Goal: Information Seeking & Learning: Learn about a topic

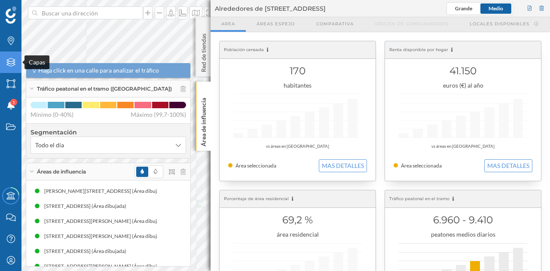
click at [7, 64] on icon at bounding box center [10, 62] width 9 height 9
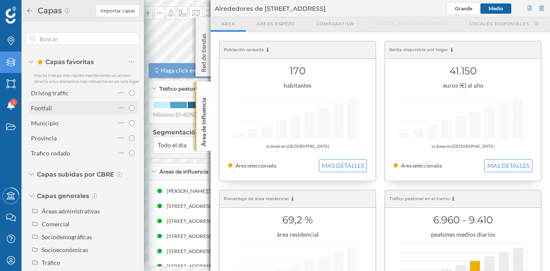
click at [95, 114] on div "Footfall" at bounding box center [73, 108] width 84 height 12
drag, startPoint x: 211, startPoint y: 157, endPoint x: 254, endPoint y: 160, distance: 42.6
click at [254, 160] on div "Población censada 170 habitantes vs áreas en [GEOGRAPHIC_DATA] Área seleccionad…" at bounding box center [381, 260] width 340 height 456
drag, startPoint x: 212, startPoint y: 6, endPoint x: 234, endPoint y: 12, distance: 22.2
click at [234, 12] on div "Alrededores de [STREET_ADDRESS] [GEOGRAPHIC_DATA]" at bounding box center [381, 8] width 340 height 17
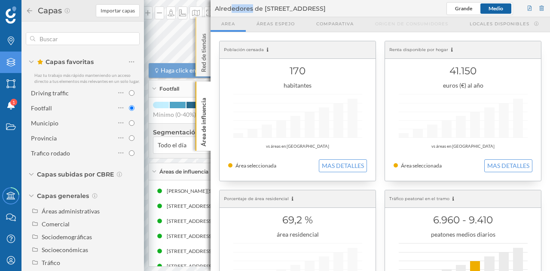
click at [210, 49] on div "Red de tiendas" at bounding box center [203, 46] width 15 height 59
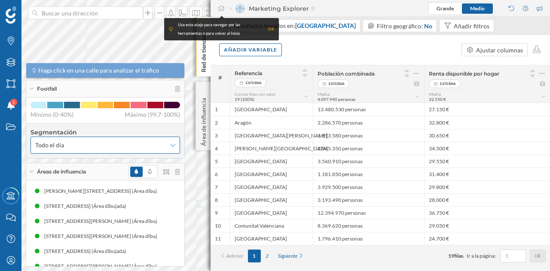
click at [60, 151] on div "Todo el día" at bounding box center [106, 145] width 150 height 17
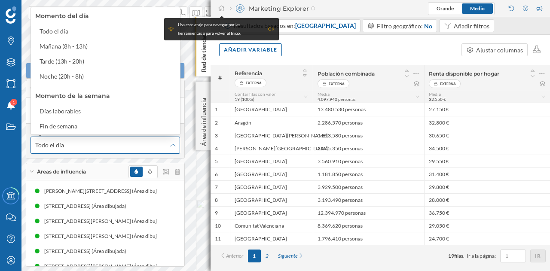
click at [60, 151] on div "Todo el día" at bounding box center [106, 145] width 150 height 17
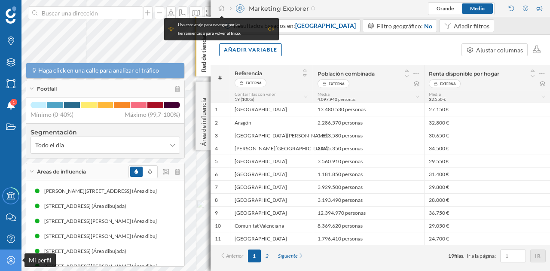
click at [11, 265] on div "Mi perfil" at bounding box center [10, 260] width 21 height 21
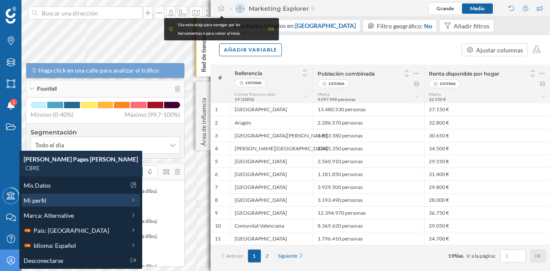
drag, startPoint x: 82, startPoint y: 181, endPoint x: 71, endPoint y: 194, distance: 17.1
click at [71, 194] on div "Mis Datos Mi perfil Marca: Alternative País: [GEOGRAPHIC_DATA] Idioma: Español …" at bounding box center [80, 223] width 123 height 92
click at [71, 194] on div "Mi perfil" at bounding box center [80, 200] width 119 height 13
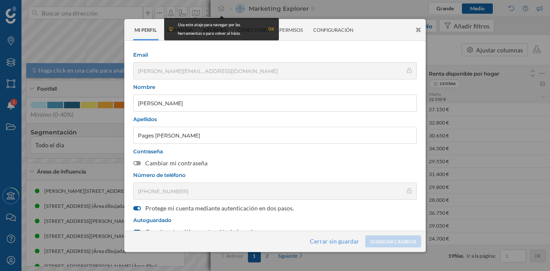
click at [274, 31] on div "OK" at bounding box center [271, 29] width 6 height 9
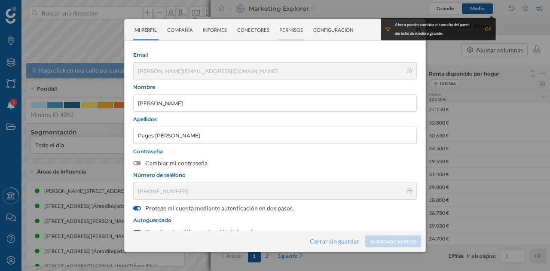
click at [289, 26] on div "Permisos" at bounding box center [291, 29] width 27 height 21
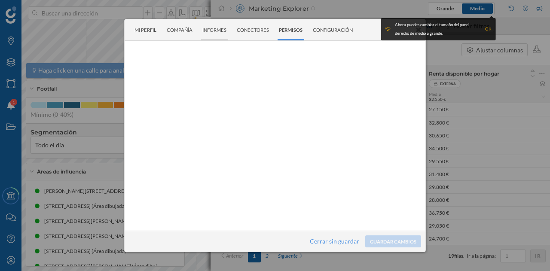
click at [221, 30] on div "Informes" at bounding box center [214, 29] width 27 height 21
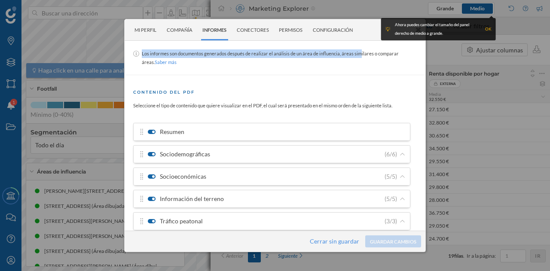
drag, startPoint x: 369, startPoint y: 30, endPoint x: 345, endPoint y: 56, distance: 35.6
click at [345, 56] on div "Mi perfil Compañía Informes Conectores Permisos Configuración Los informes son …" at bounding box center [275, 135] width 302 height 233
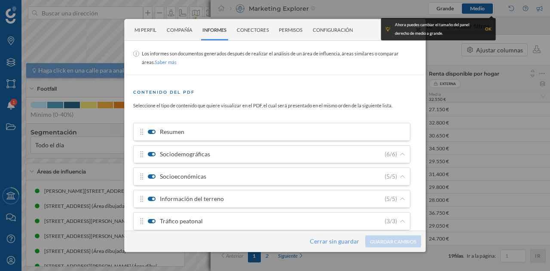
drag, startPoint x: 488, startPoint y: 28, endPoint x: 472, endPoint y: 26, distance: 15.1
click at [488, 28] on div "OK" at bounding box center [488, 29] width 6 height 9
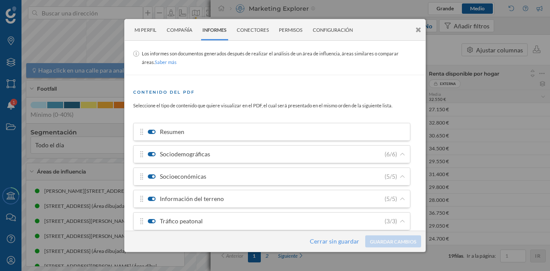
click at [420, 31] on icon at bounding box center [419, 29] width 6 height 7
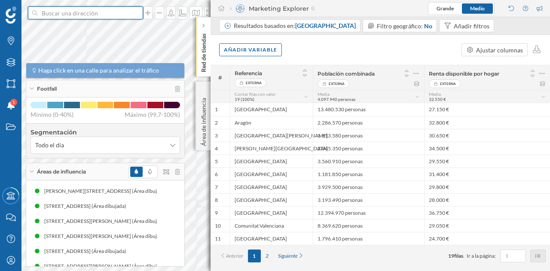
click at [78, 9] on input at bounding box center [85, 12] width 96 height 13
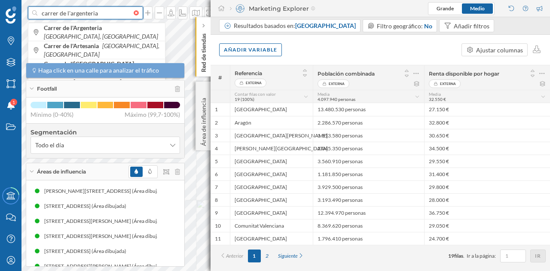
type input "carrer de l'argenteria"
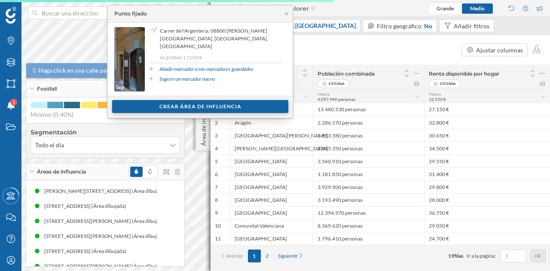
click at [257, 102] on div "Crear área de influencia" at bounding box center [200, 106] width 176 height 13
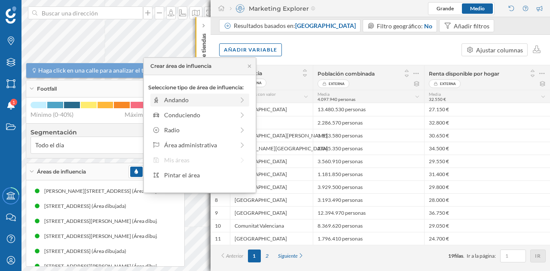
click at [187, 99] on div "Andando" at bounding box center [199, 99] width 70 height 9
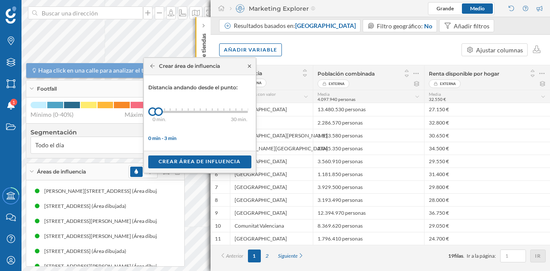
click at [247, 65] on icon at bounding box center [249, 66] width 6 height 5
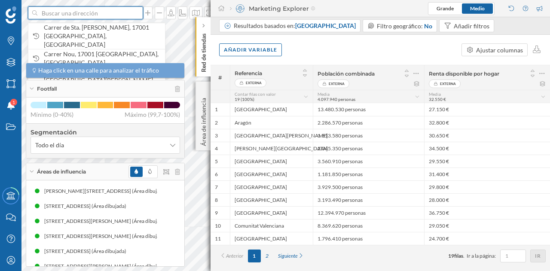
click at [106, 17] on input at bounding box center [85, 12] width 96 height 13
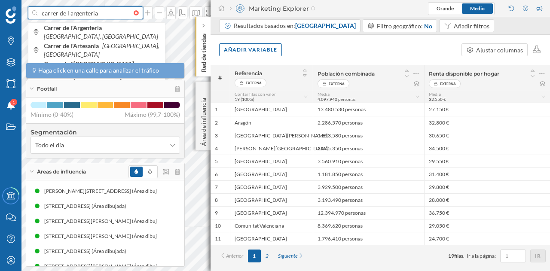
type input "carrer de l argenteria"
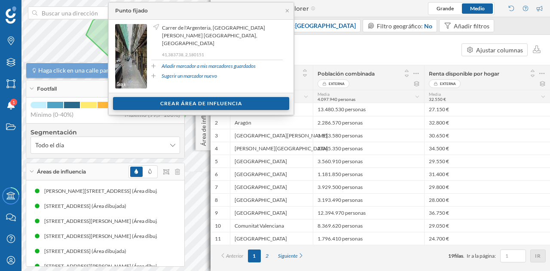
click at [189, 105] on div "Crear área de influencia" at bounding box center [201, 103] width 176 height 13
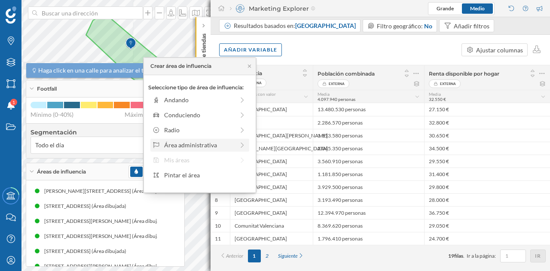
click at [186, 143] on div "Área administrativa" at bounding box center [199, 145] width 70 height 9
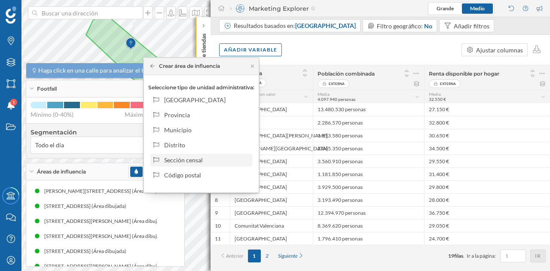
click at [192, 154] on div "Sección censal" at bounding box center [201, 160] width 102 height 13
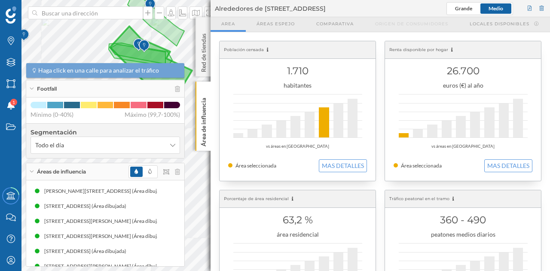
click at [227, 0] on html "Marcas Capas Áreas Notificaciones 1 Estados Academy Contacta con nosotros Centr…" at bounding box center [275, 135] width 550 height 271
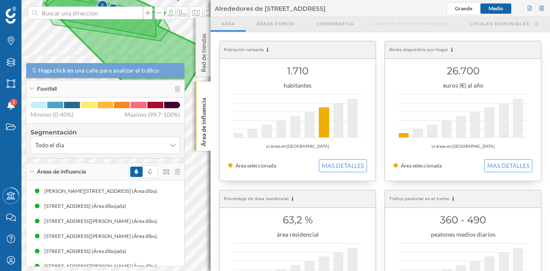
click at [25, 0] on html "Marcas Capas Áreas Notificaciones 1 Estados Academy Contacta con nosotros Centr…" at bounding box center [275, 135] width 550 height 271
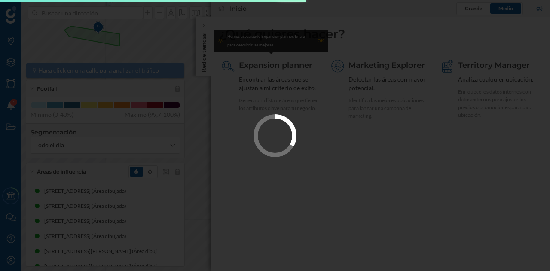
drag, startPoint x: 257, startPoint y: 197, endPoint x: 231, endPoint y: 153, distance: 51.8
click at [231, 153] on div at bounding box center [275, 135] width 550 height 271
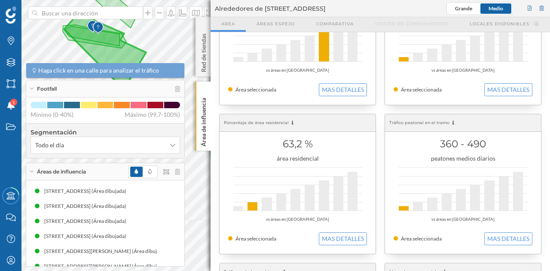
scroll to position [129, 0]
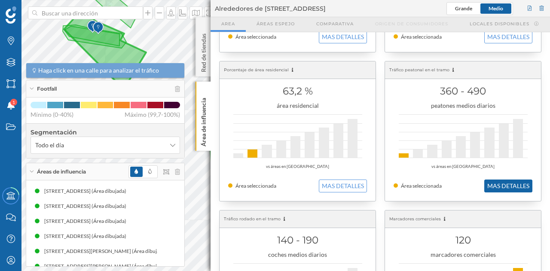
click at [512, 186] on button "MAS DETALLES" at bounding box center [509, 186] width 48 height 13
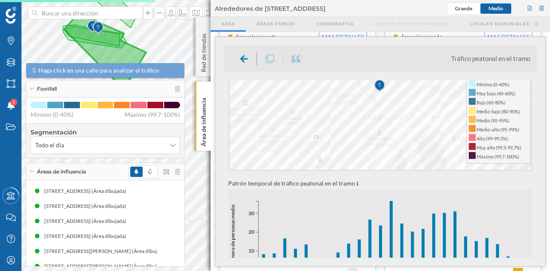
scroll to position [215, 0]
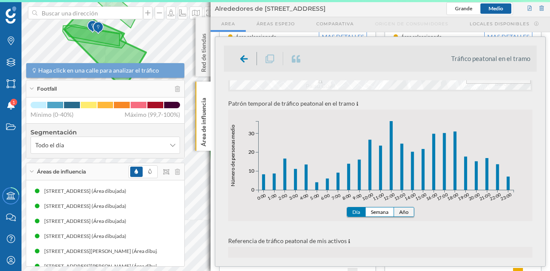
click at [399, 211] on button "Año" at bounding box center [404, 212] width 20 height 9
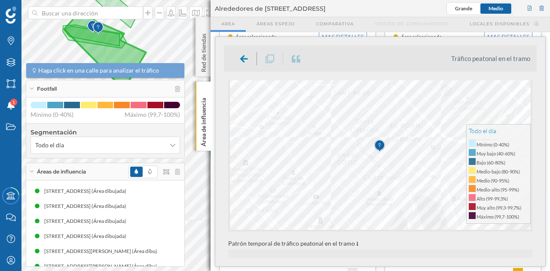
scroll to position [129, 0]
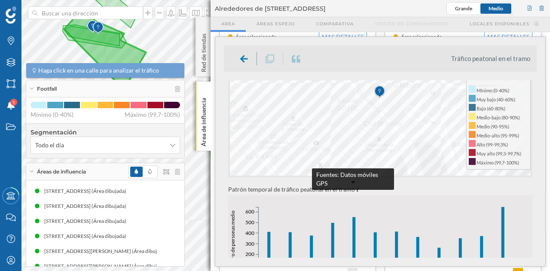
click at [357, 190] on icon at bounding box center [358, 190] width 2 height 4
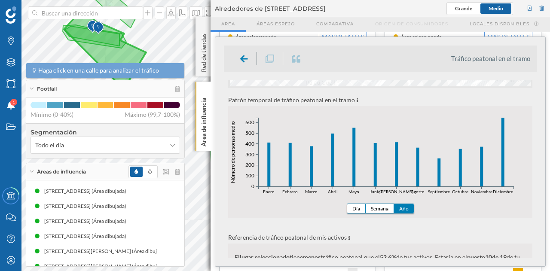
scroll to position [46, 0]
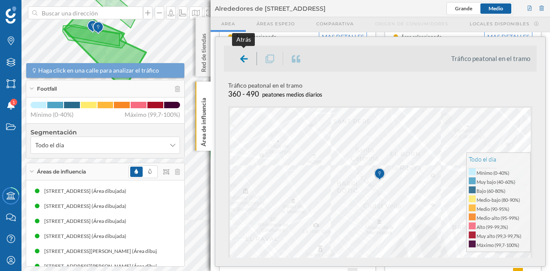
click at [241, 56] on icon at bounding box center [244, 59] width 8 height 9
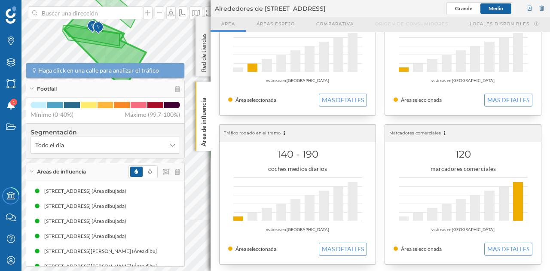
scroll to position [215, 0]
